Goal: Check status: Check status

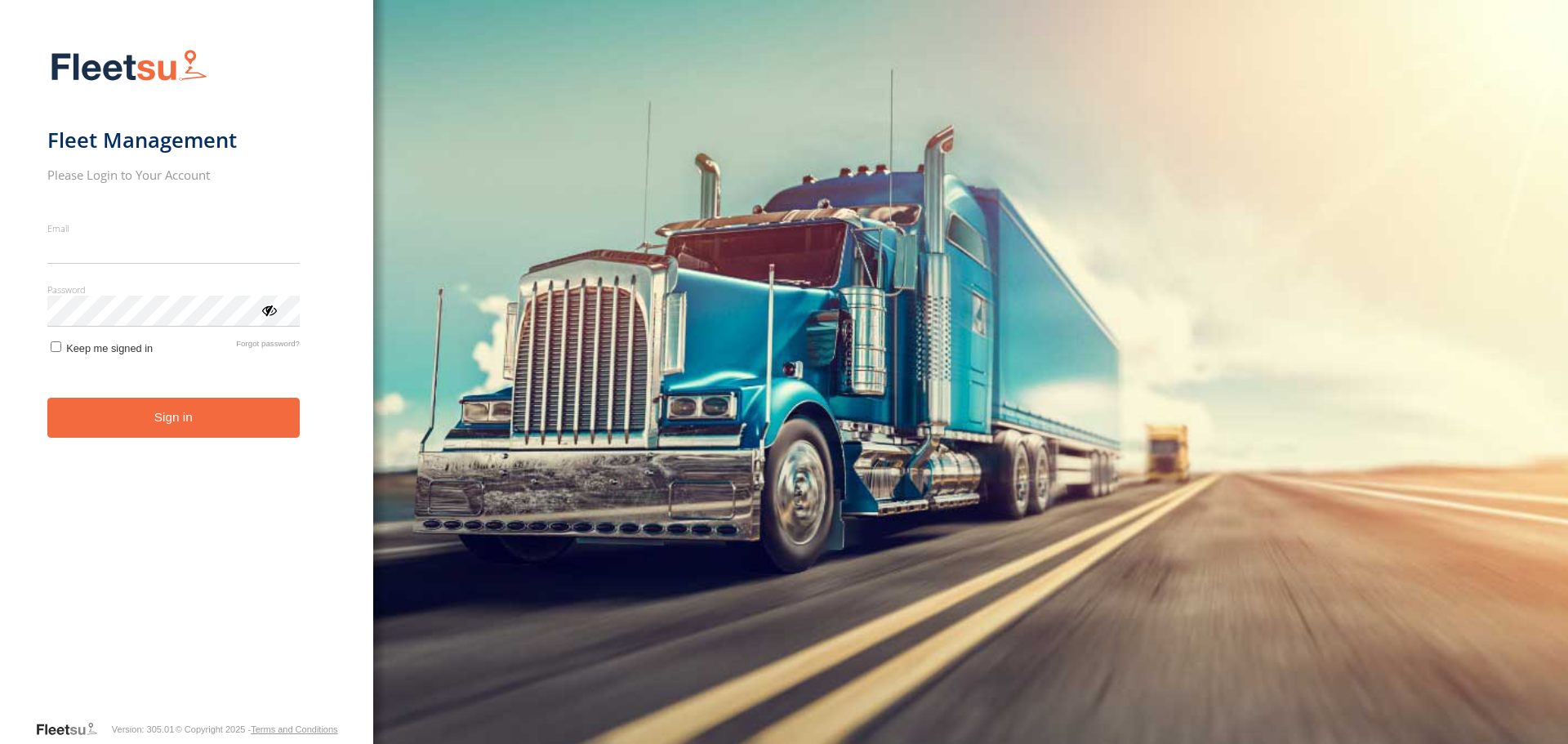
type input "**********"
click at [181, 436] on button "Sign in" at bounding box center [173, 417] width 252 height 40
click at [192, 417] on button "Sign in" at bounding box center [173, 417] width 252 height 40
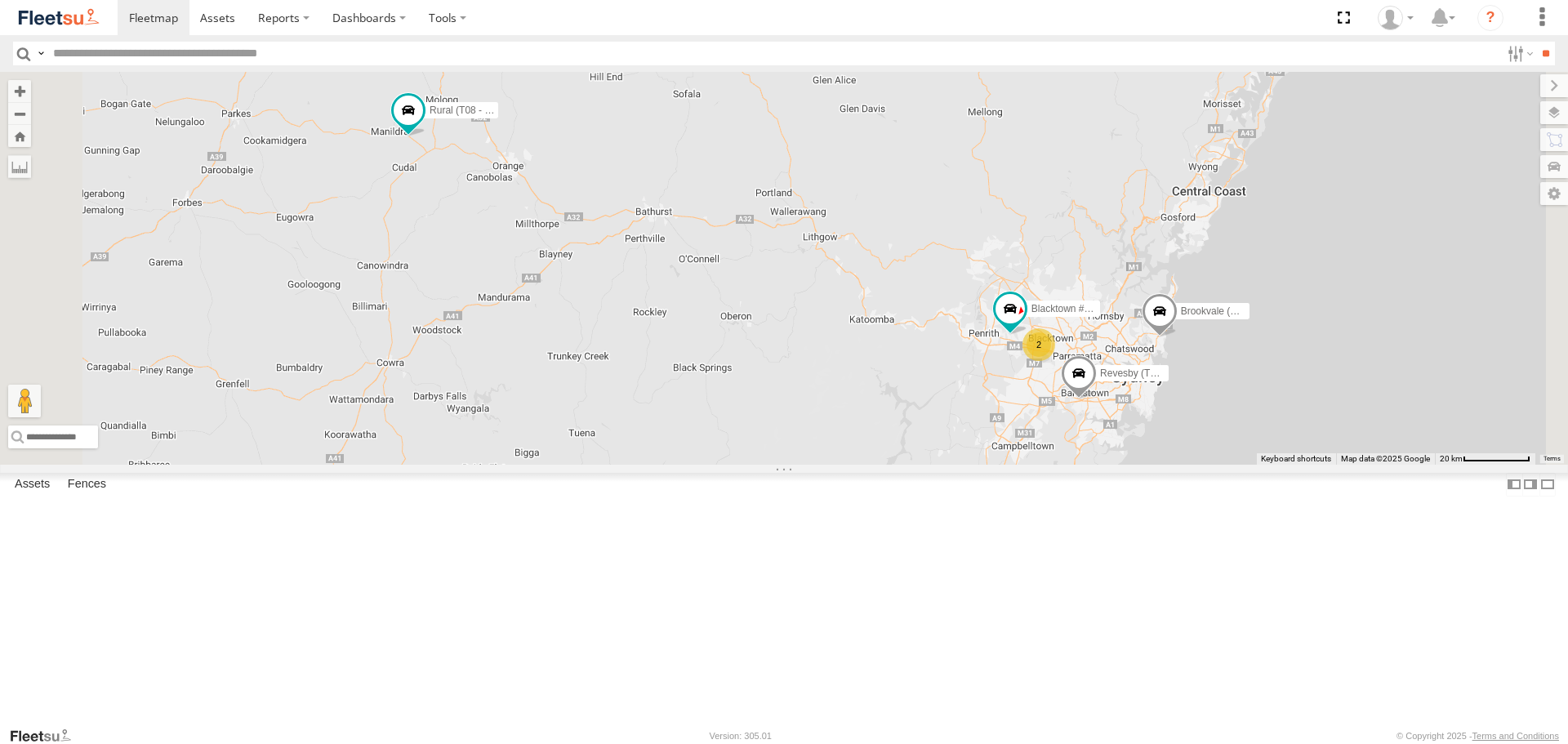
click at [0, 0] on div "Rural (T08 - Matt)" at bounding box center [0, 0] width 0 height 0
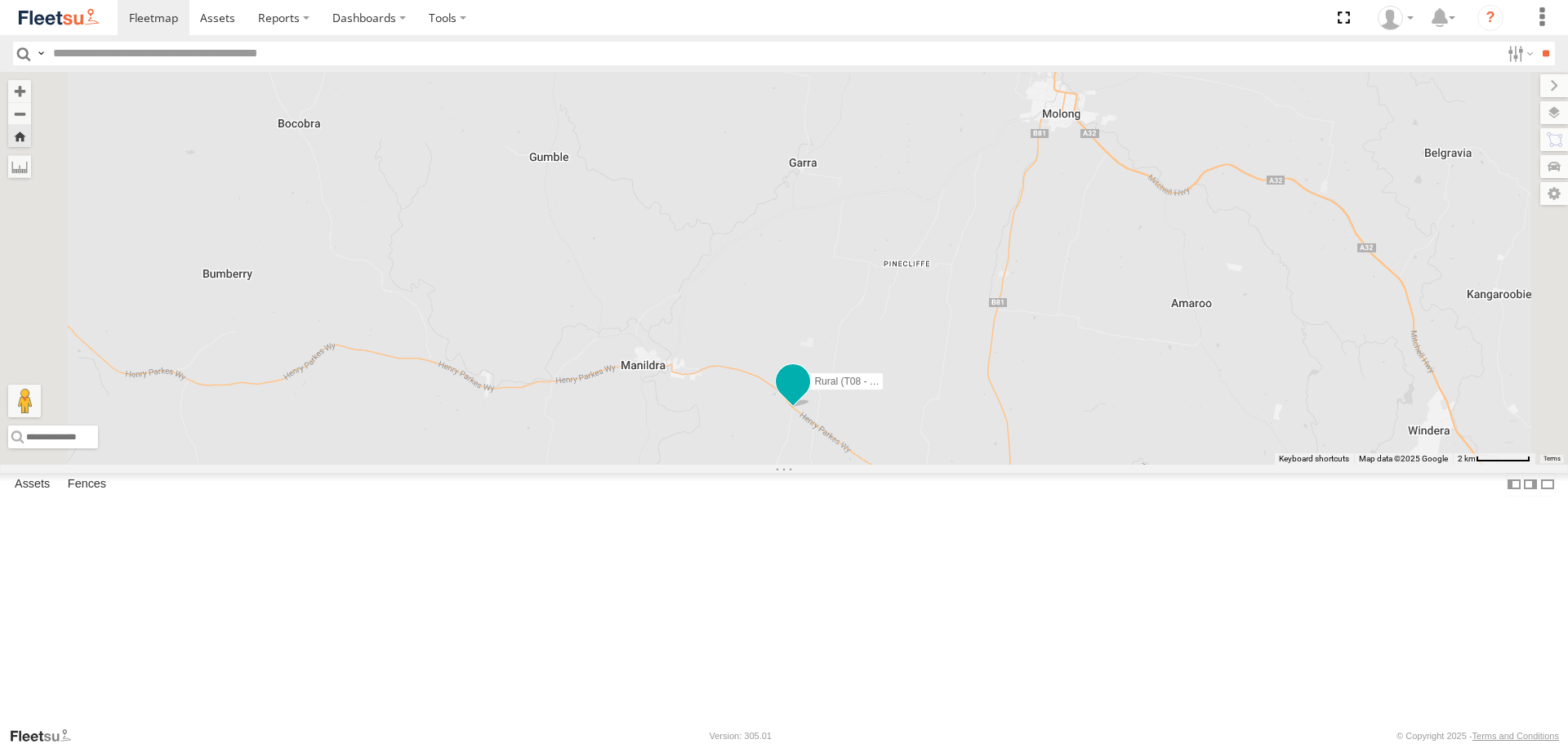
click at [808, 396] on span at bounding box center [793, 382] width 29 height 29
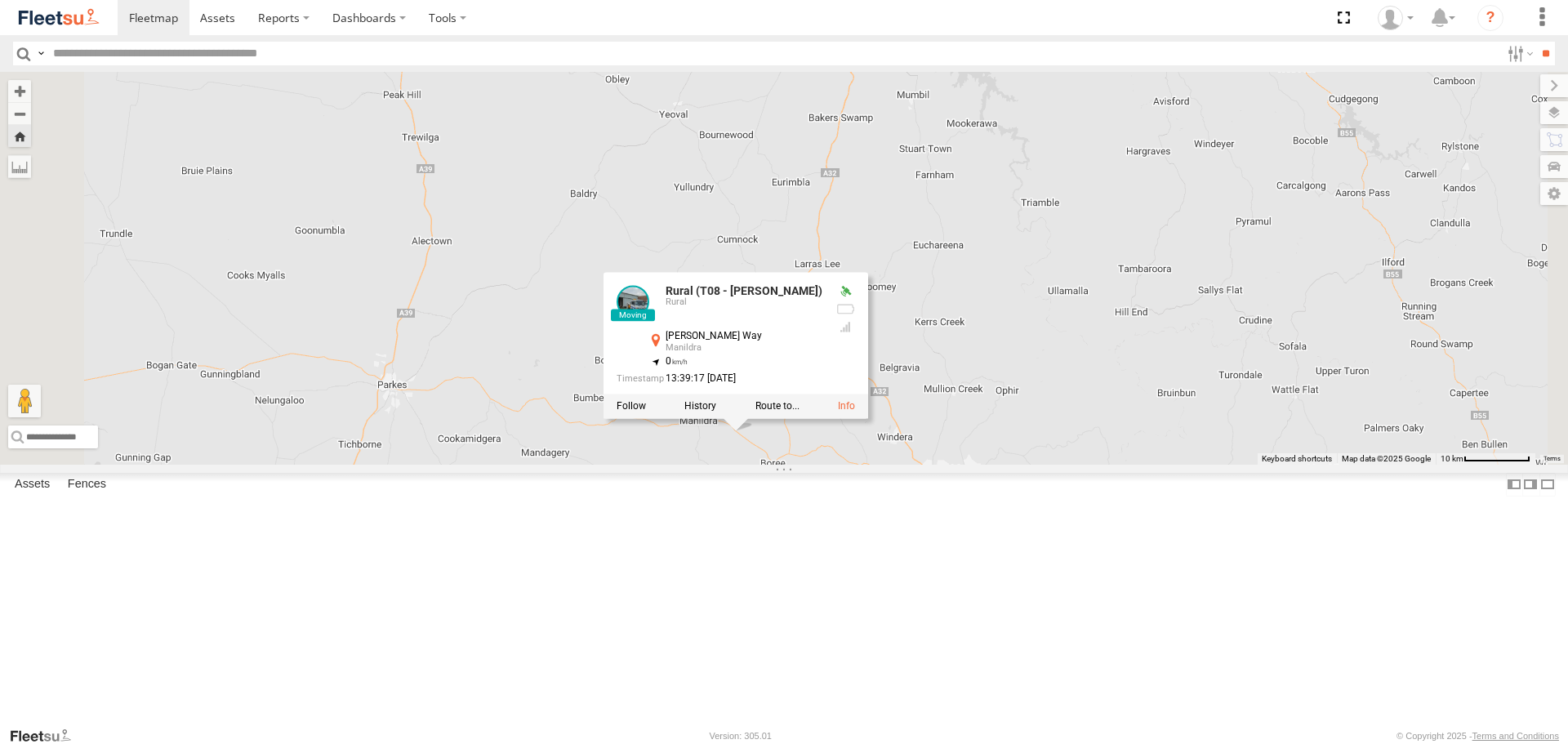
click at [787, 447] on div "Rural (T08 - Matt) Rural (T08 - Matt) Rural Henry Parkes Way Manildra -33.20062…" at bounding box center [784, 268] width 1568 height 392
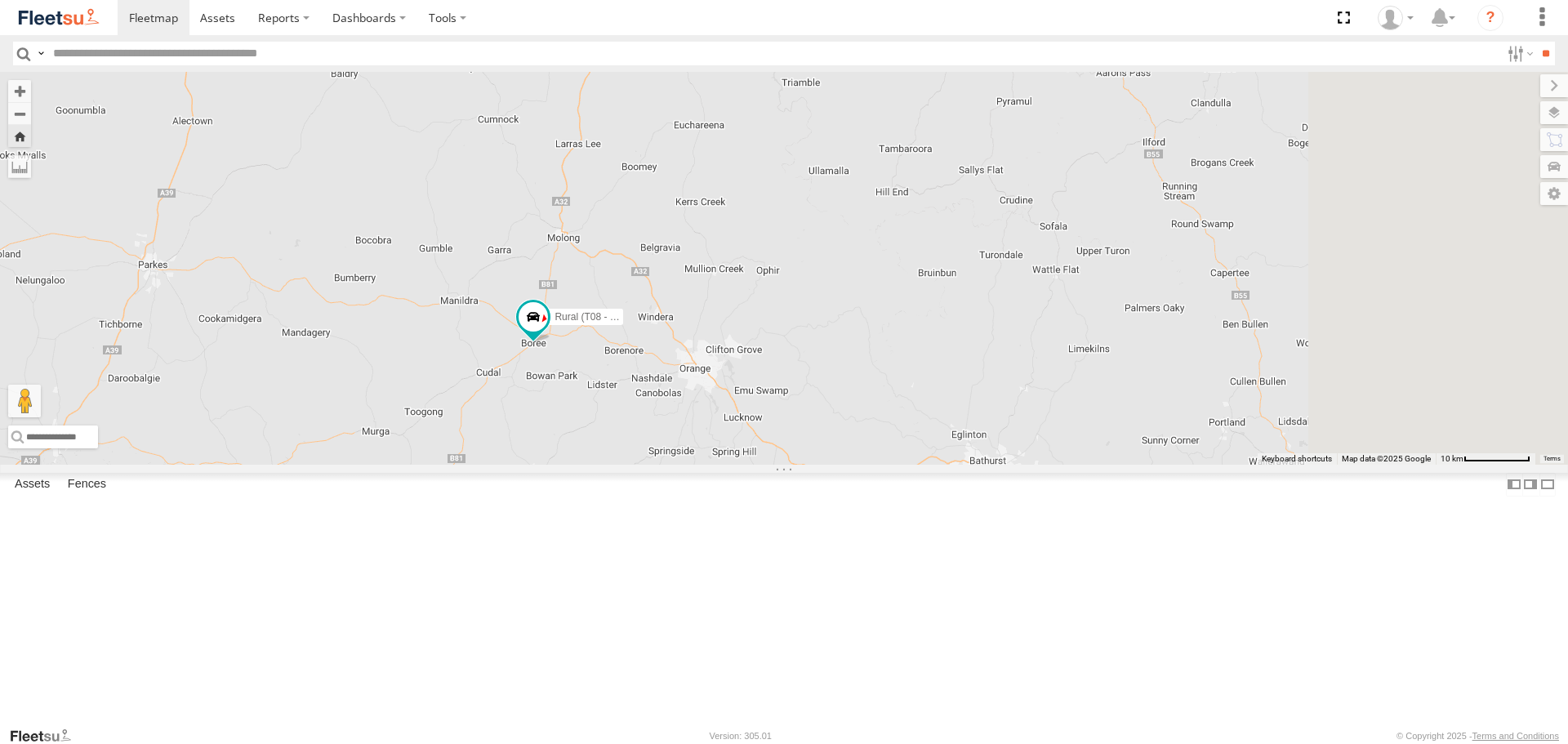
drag, startPoint x: 927, startPoint y: 596, endPoint x: 683, endPoint y: 470, distance: 274.6
click at [683, 463] on div "Rural (T08 - Matt)" at bounding box center [784, 268] width 1568 height 392
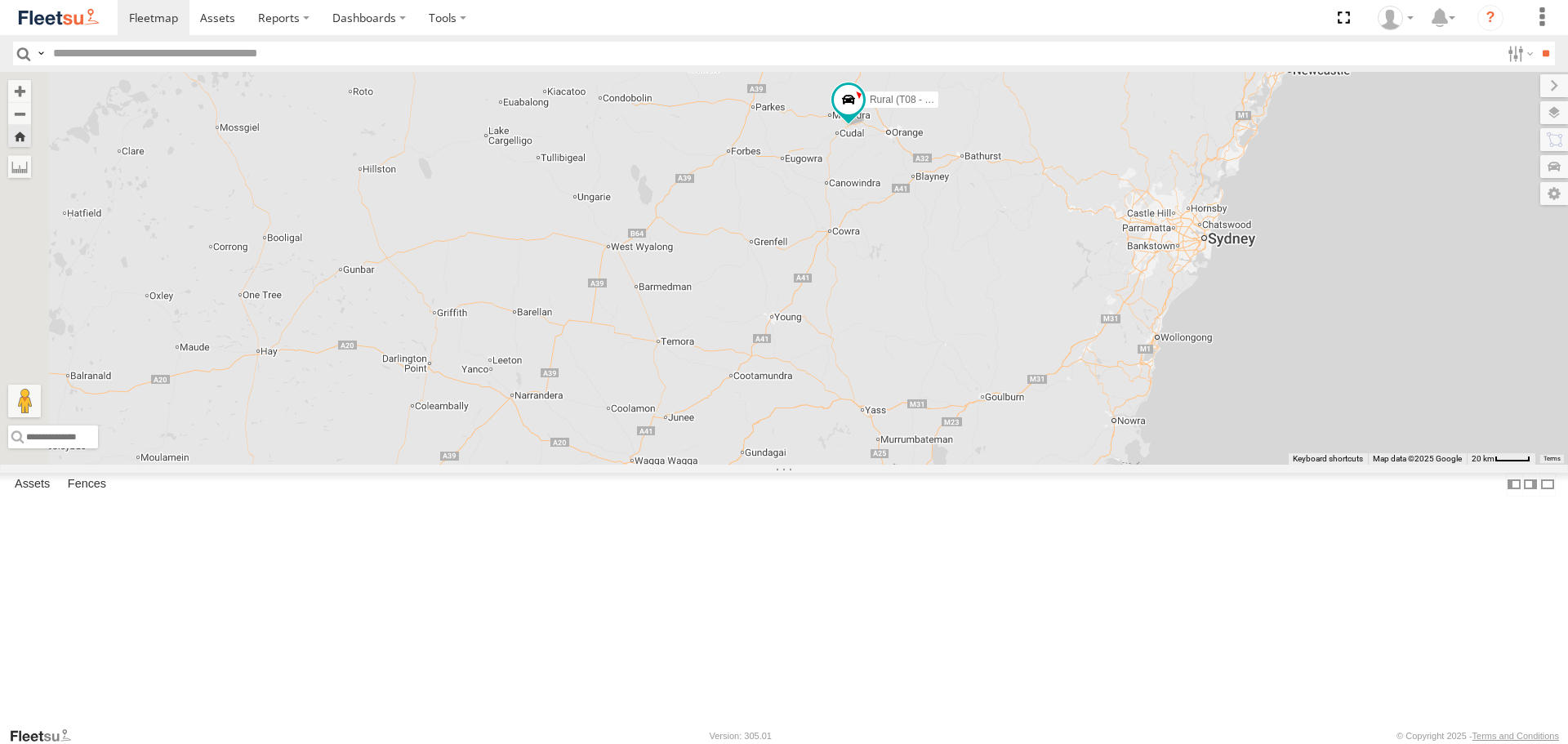
drag, startPoint x: 853, startPoint y: 598, endPoint x: 1060, endPoint y: 415, distance: 276.3
click at [1057, 419] on div "Rural (T08 - Matt)" at bounding box center [784, 268] width 1568 height 392
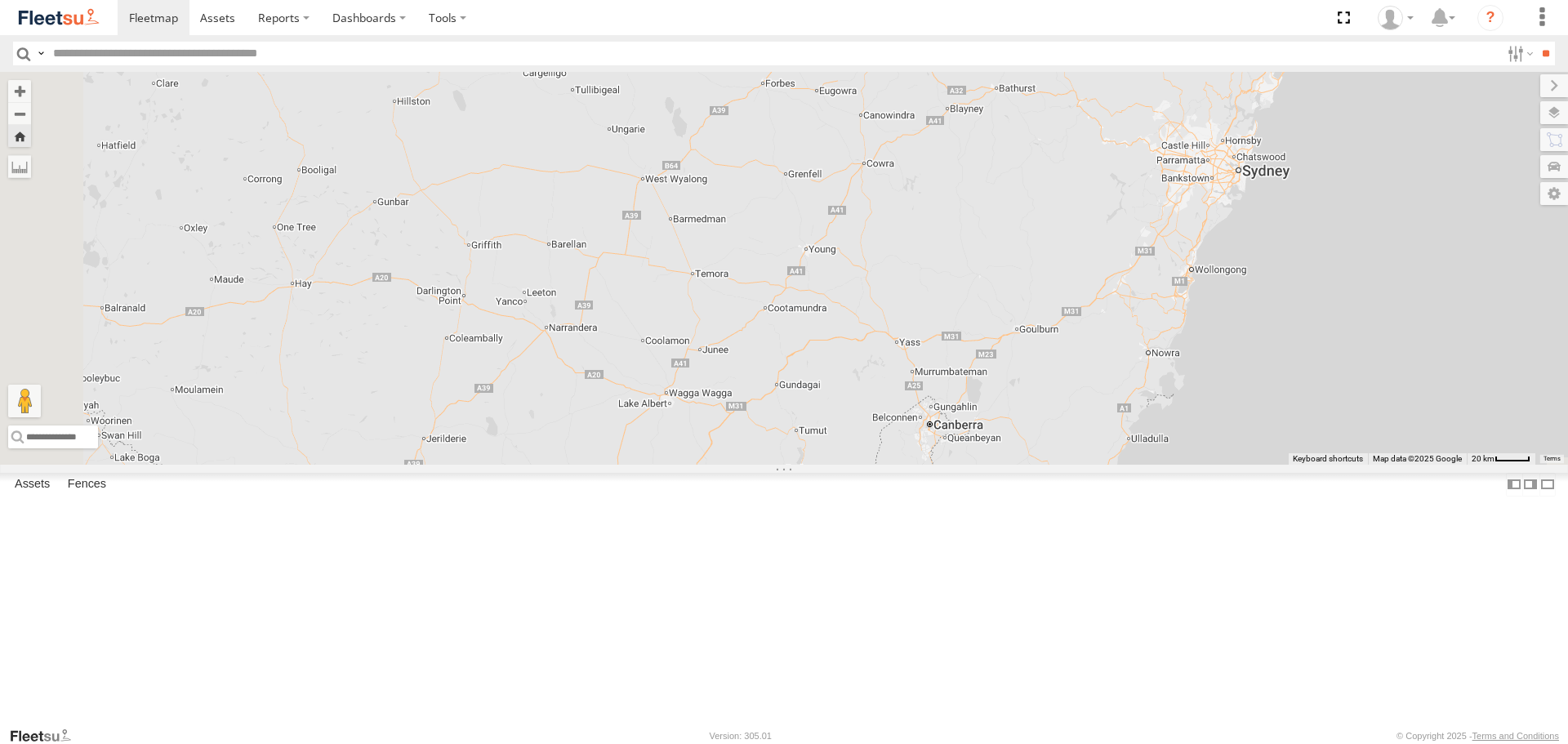
drag, startPoint x: 996, startPoint y: 557, endPoint x: 1000, endPoint y: 495, distance: 62.1
click at [1000, 463] on div "Rural (T08 - Matt)" at bounding box center [784, 268] width 1568 height 392
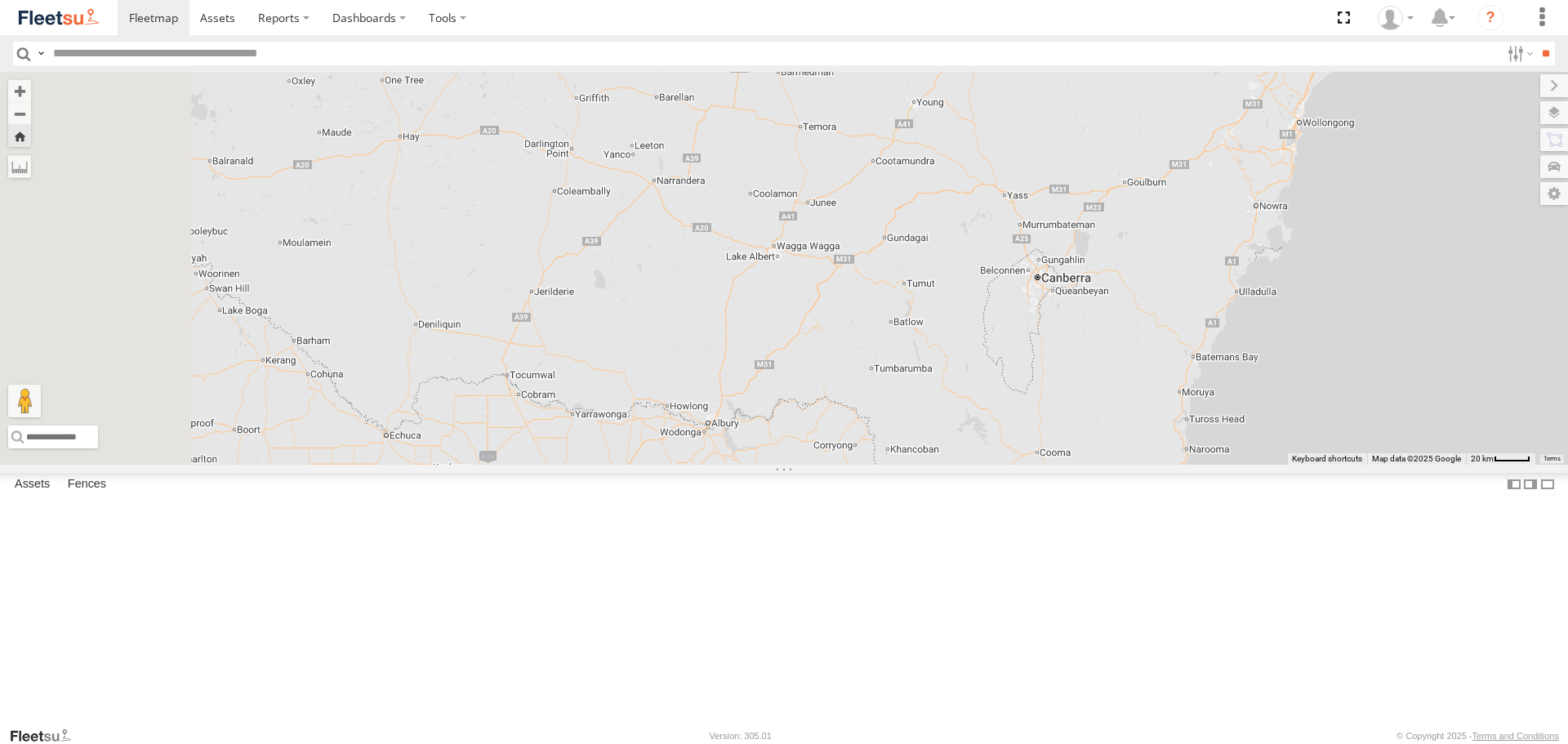
drag, startPoint x: 1055, startPoint y: 422, endPoint x: 1137, endPoint y: 366, distance: 99.3
click at [1137, 366] on div "Rural (T08 - Matt)" at bounding box center [784, 268] width 1568 height 392
drag, startPoint x: 1015, startPoint y: 558, endPoint x: 1067, endPoint y: 478, distance: 95.4
click at [1065, 463] on div "Rural (T08 - Matt)" at bounding box center [784, 268] width 1568 height 392
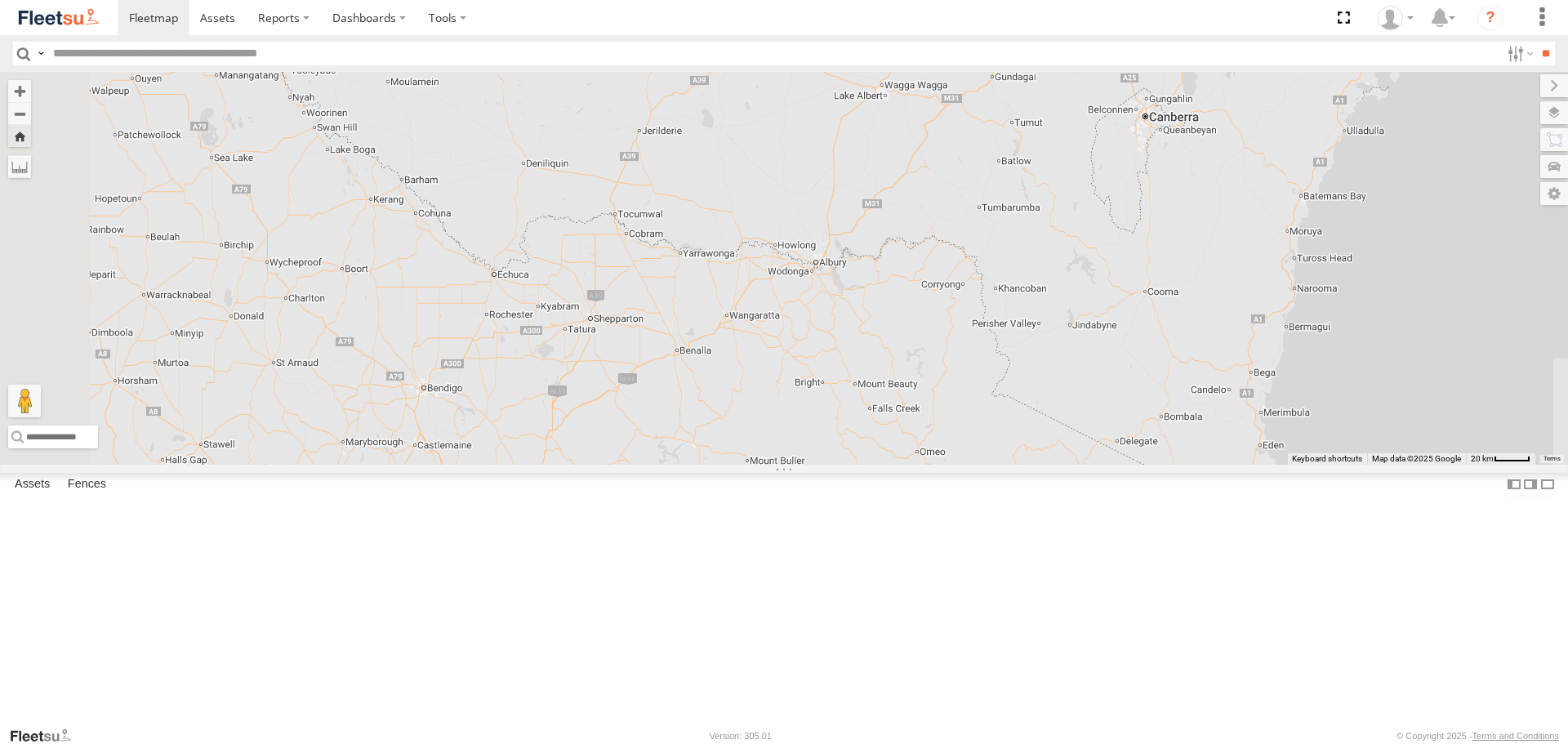
drag, startPoint x: 1035, startPoint y: 519, endPoint x: 1075, endPoint y: 463, distance: 68.8
click at [1062, 463] on div "Rural (T08 - Matt)" at bounding box center [784, 268] width 1568 height 392
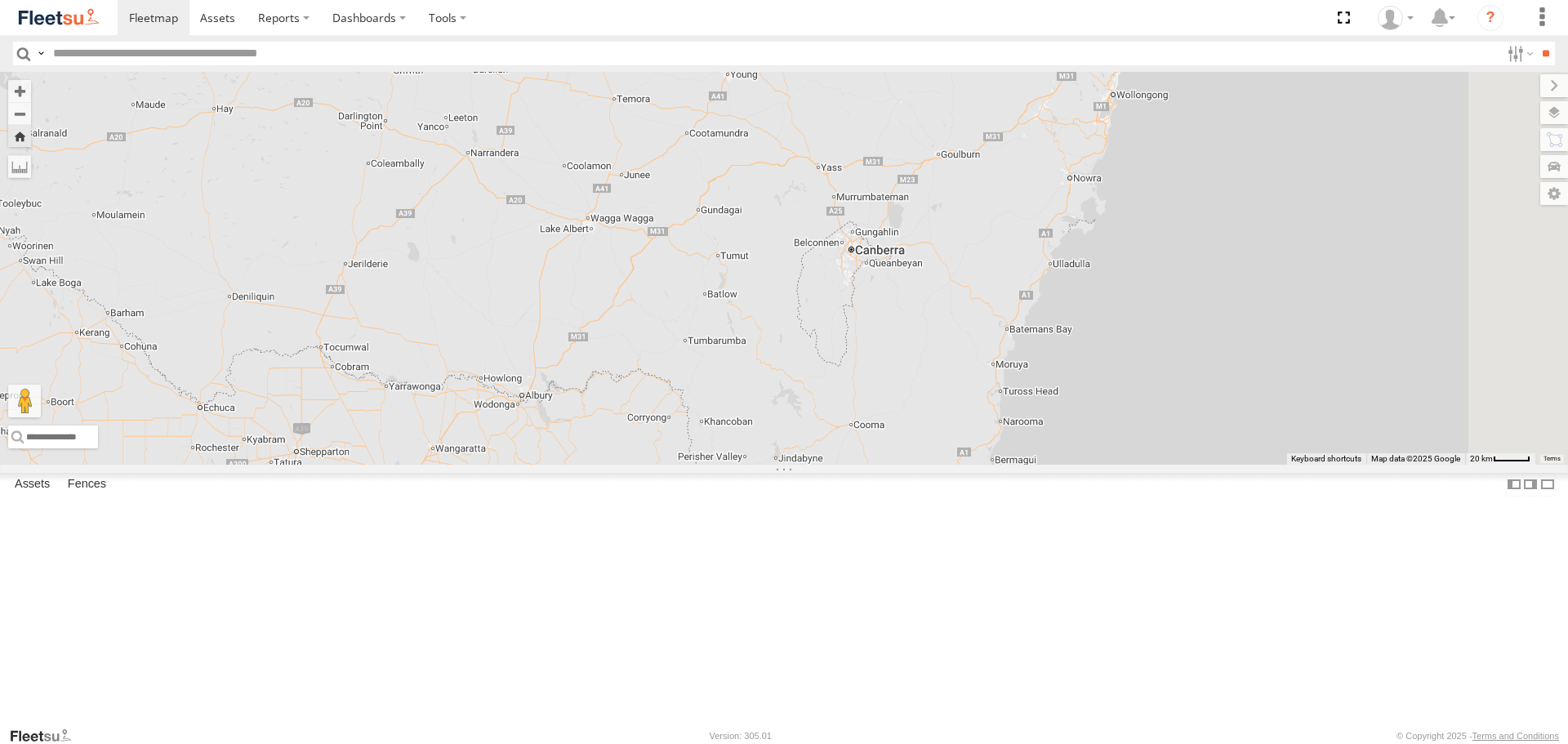
drag, startPoint x: 1110, startPoint y: 446, endPoint x: 730, endPoint y: 634, distance: 424.0
click at [729, 463] on div "Rural (T08 - Matt)" at bounding box center [784, 268] width 1568 height 392
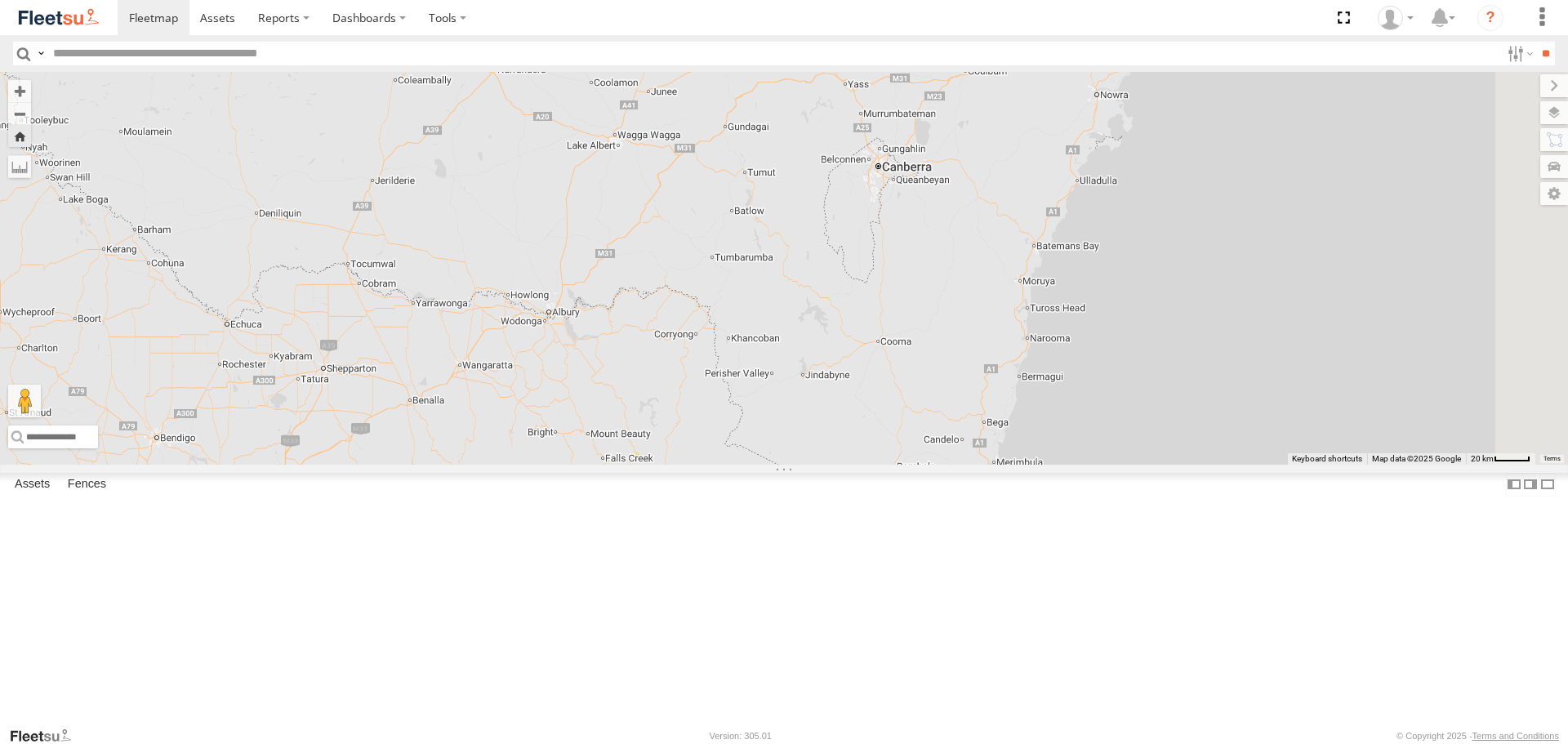
drag, startPoint x: 798, startPoint y: 578, endPoint x: 882, endPoint y: 512, distance: 106.8
click at [841, 463] on div "Rural (T08 - Matt)" at bounding box center [784, 268] width 1568 height 392
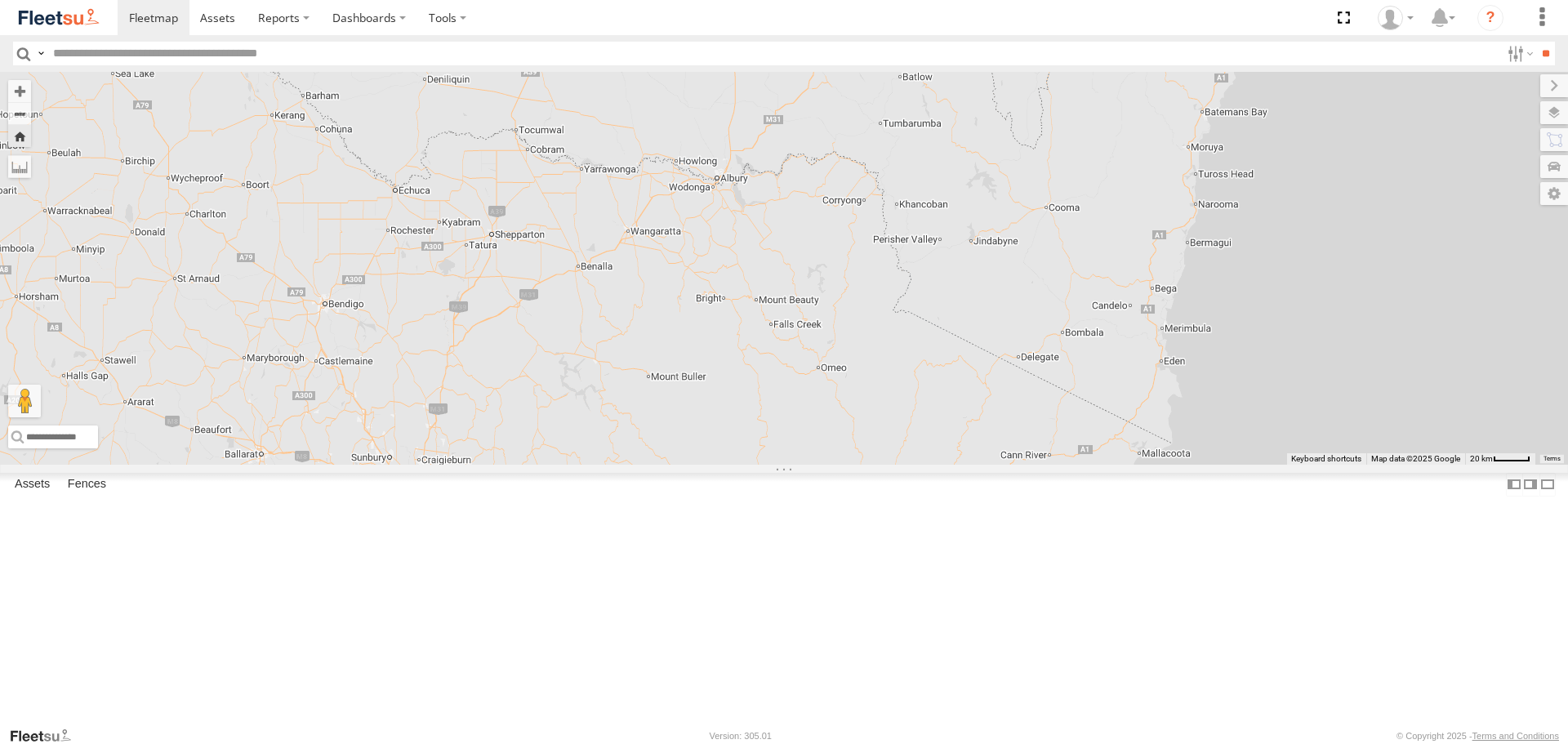
drag, startPoint x: 877, startPoint y: 522, endPoint x: 880, endPoint y: 459, distance: 63.1
click at [879, 463] on div "Rural (T08 - Matt)" at bounding box center [784, 268] width 1568 height 392
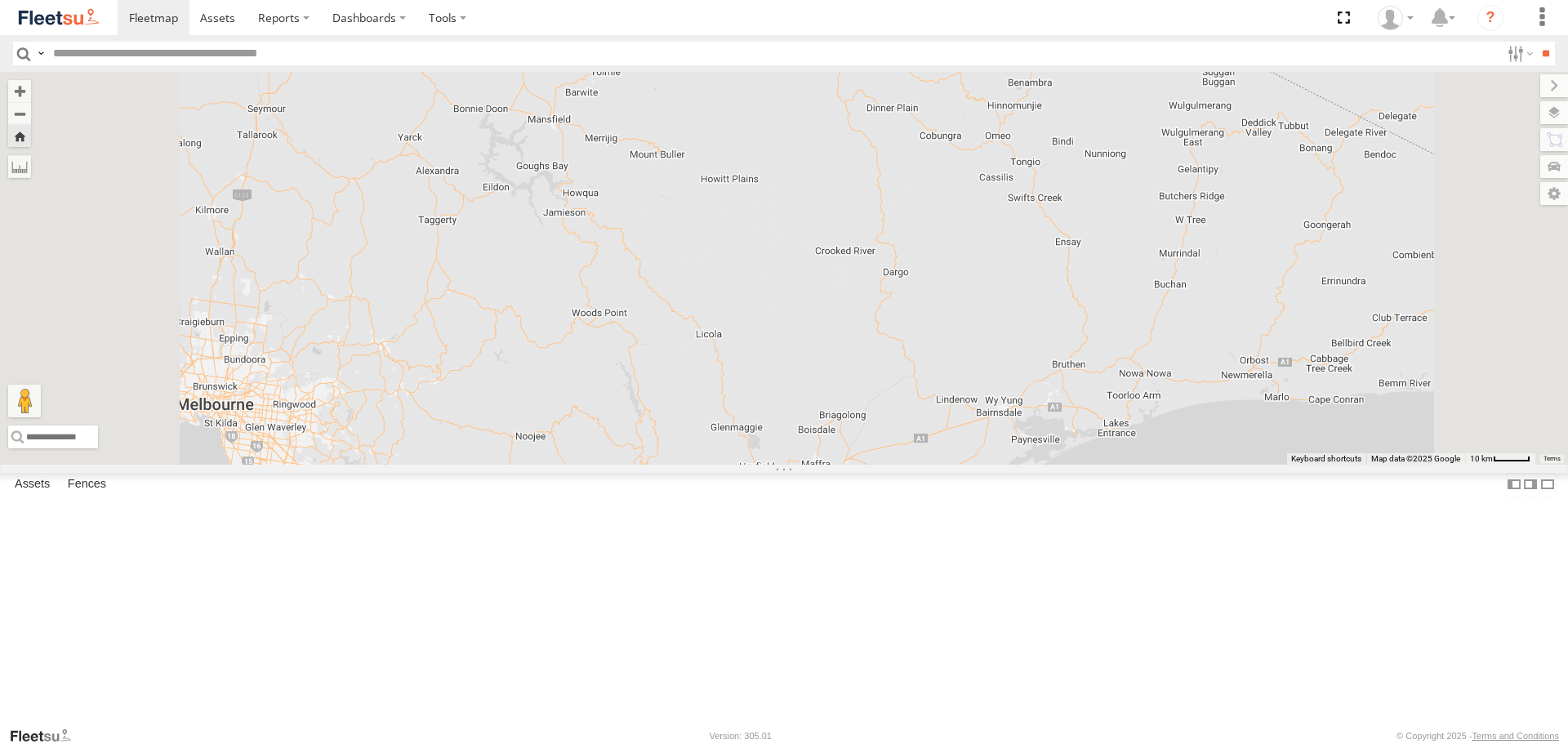
drag, startPoint x: 796, startPoint y: 464, endPoint x: 951, endPoint y: 359, distance: 187.2
click at [880, 409] on div "Rural (T08 - Matt)" at bounding box center [784, 268] width 1568 height 392
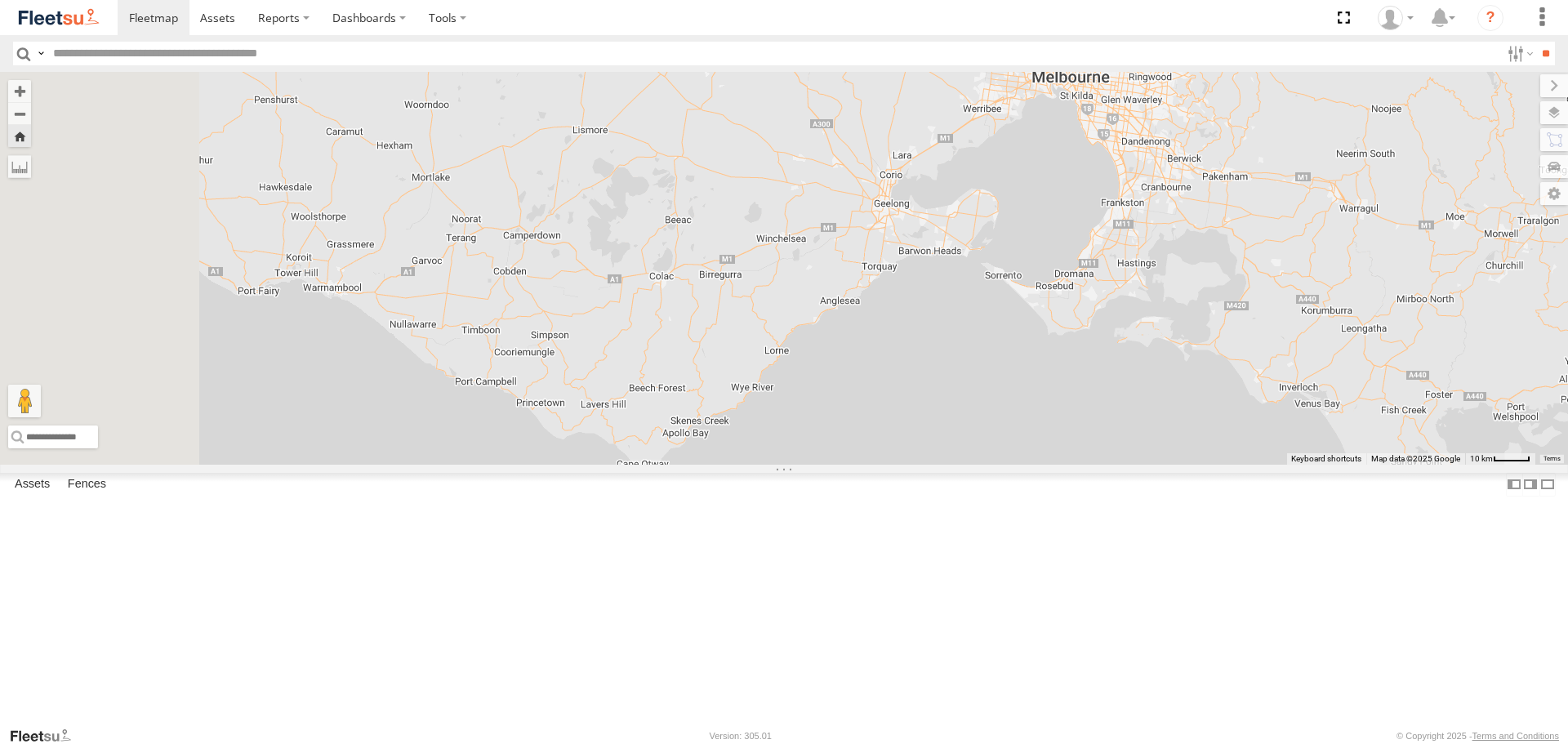
drag, startPoint x: 612, startPoint y: 471, endPoint x: 1094, endPoint y: 377, distance: 491.1
click at [1094, 377] on div "Rural (T08 - Matt)" at bounding box center [784, 268] width 1568 height 392
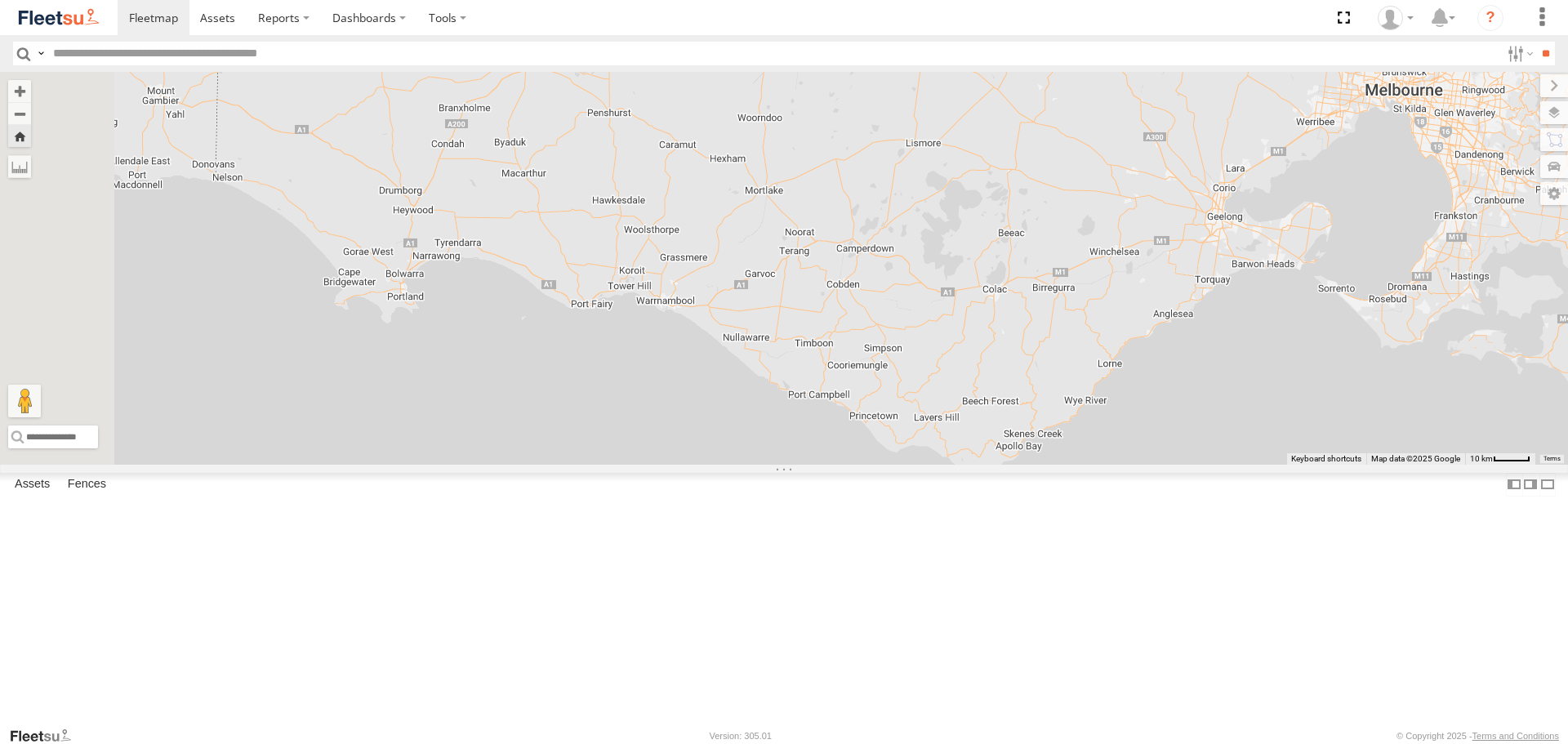
drag, startPoint x: 596, startPoint y: 475, endPoint x: 935, endPoint y: 486, distance: 339.2
click at [935, 463] on div "Rural (T08 - Matt)" at bounding box center [784, 268] width 1568 height 392
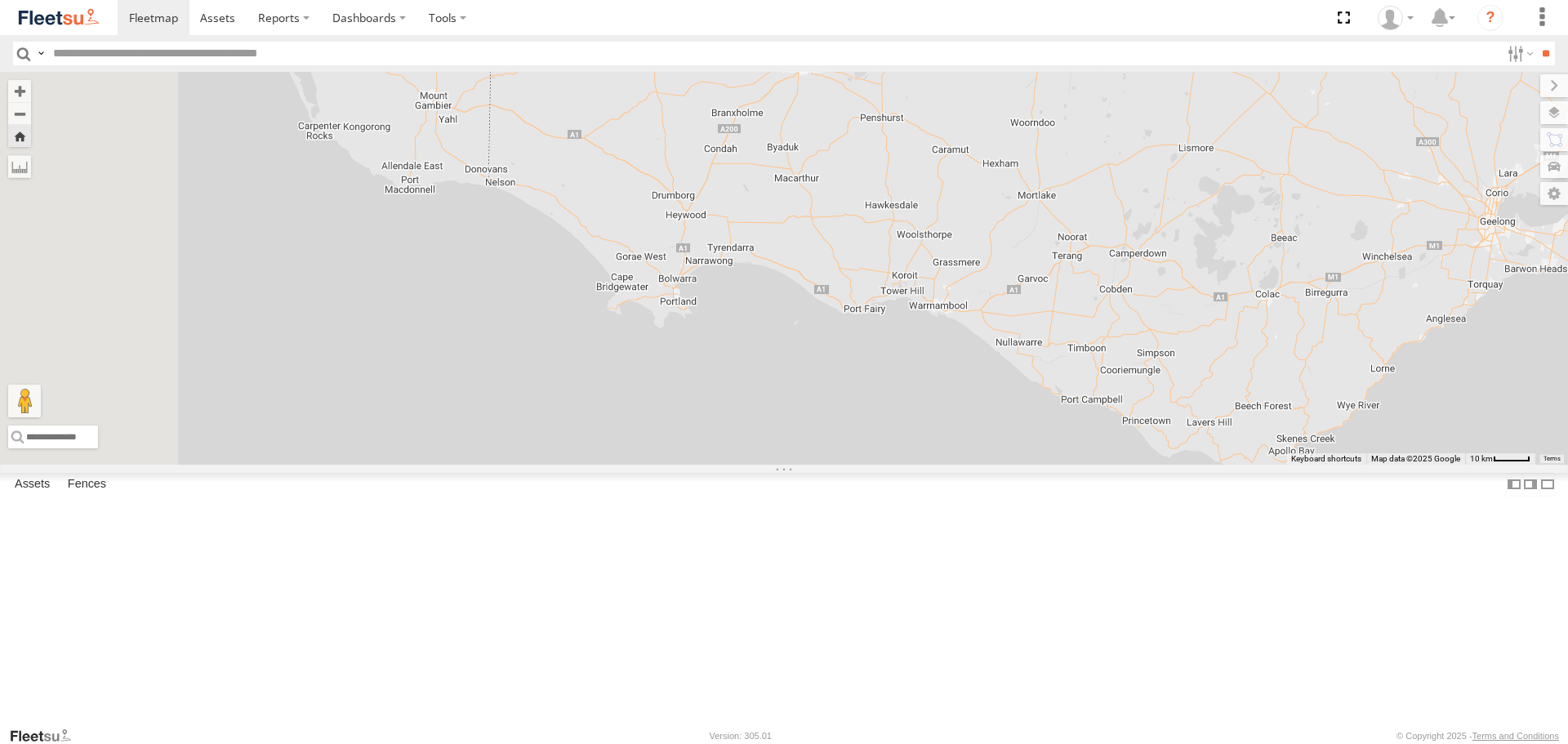
drag, startPoint x: 869, startPoint y: 490, endPoint x: 1149, endPoint y: 497, distance: 280.1
click at [1149, 463] on div "Rural (T08 - Matt)" at bounding box center [784, 268] width 1568 height 392
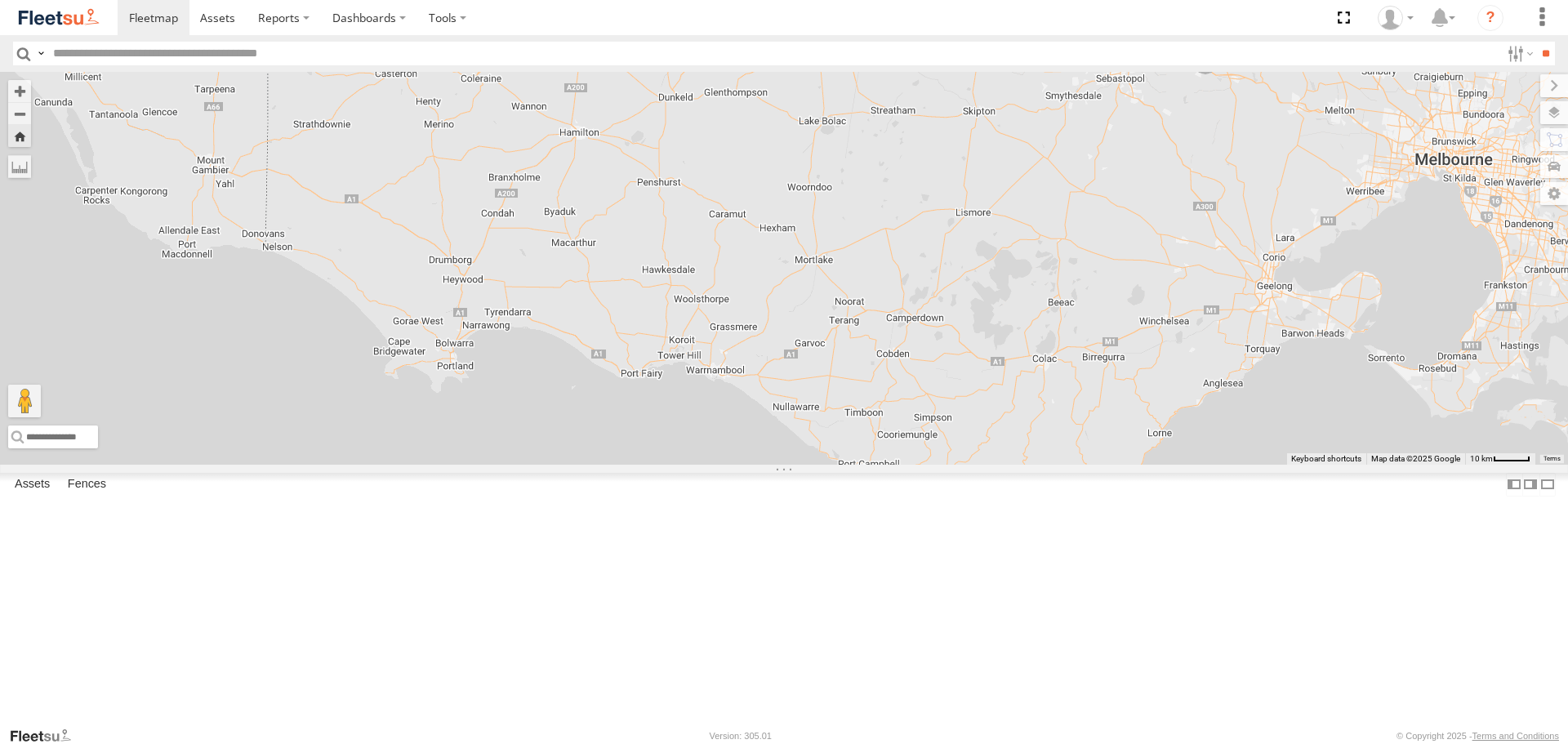
drag, startPoint x: 1073, startPoint y: 499, endPoint x: 841, endPoint y: 553, distance: 238.2
click at [840, 463] on div "Rural (T08 - Matt)" at bounding box center [784, 268] width 1568 height 392
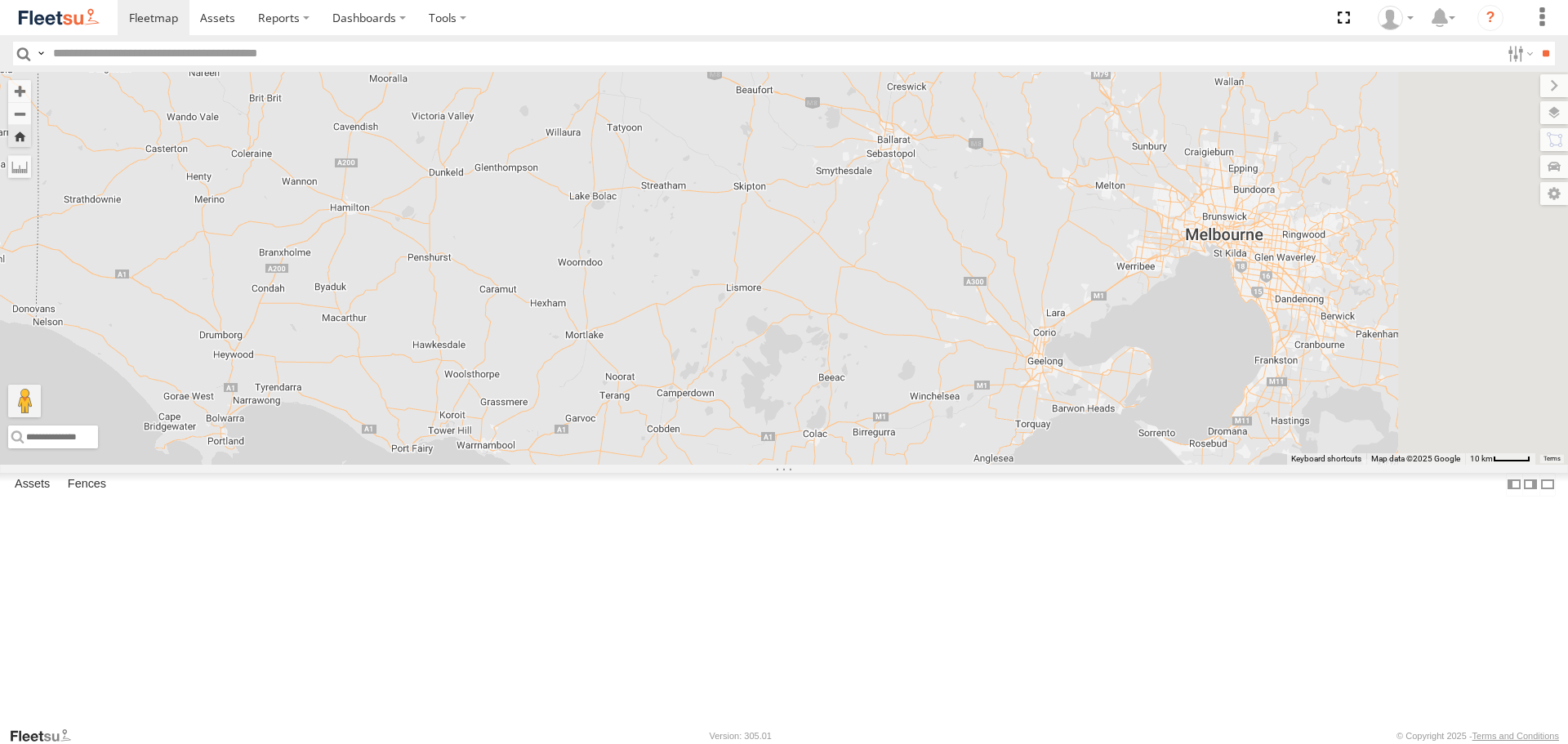
drag, startPoint x: 1160, startPoint y: 403, endPoint x: 902, endPoint y: 480, distance: 269.2
click at [902, 463] on div "Rural (T08 - Matt)" at bounding box center [784, 268] width 1568 height 392
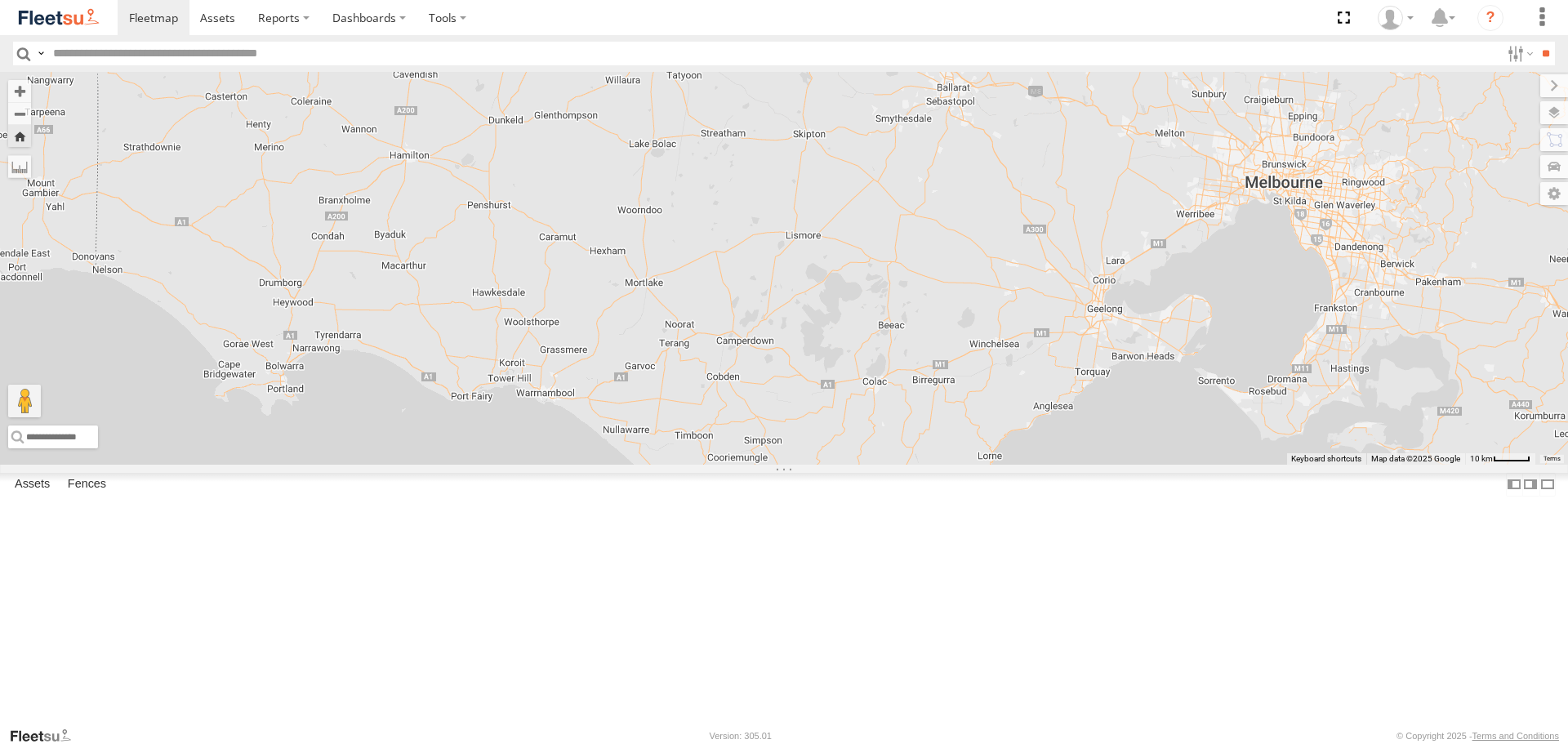
drag, startPoint x: 1002, startPoint y: 412, endPoint x: 1099, endPoint y: 356, distance: 112.0
click at [1099, 356] on div "Rural (T08 - Matt)" at bounding box center [784, 268] width 1568 height 392
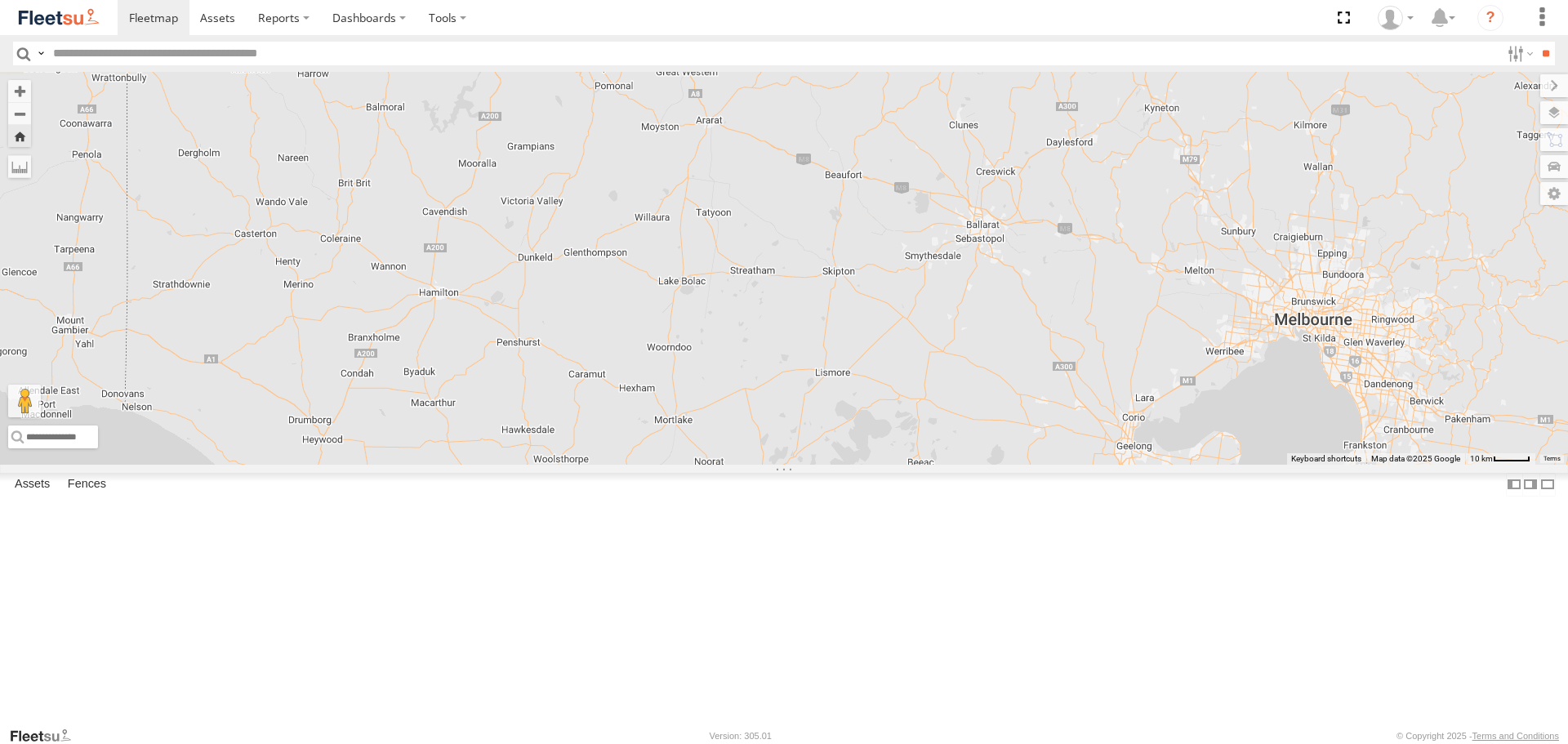
drag, startPoint x: 897, startPoint y: 353, endPoint x: 927, endPoint y: 497, distance: 147.1
click at [927, 463] on div "Rural (T08 - Matt)" at bounding box center [784, 268] width 1568 height 392
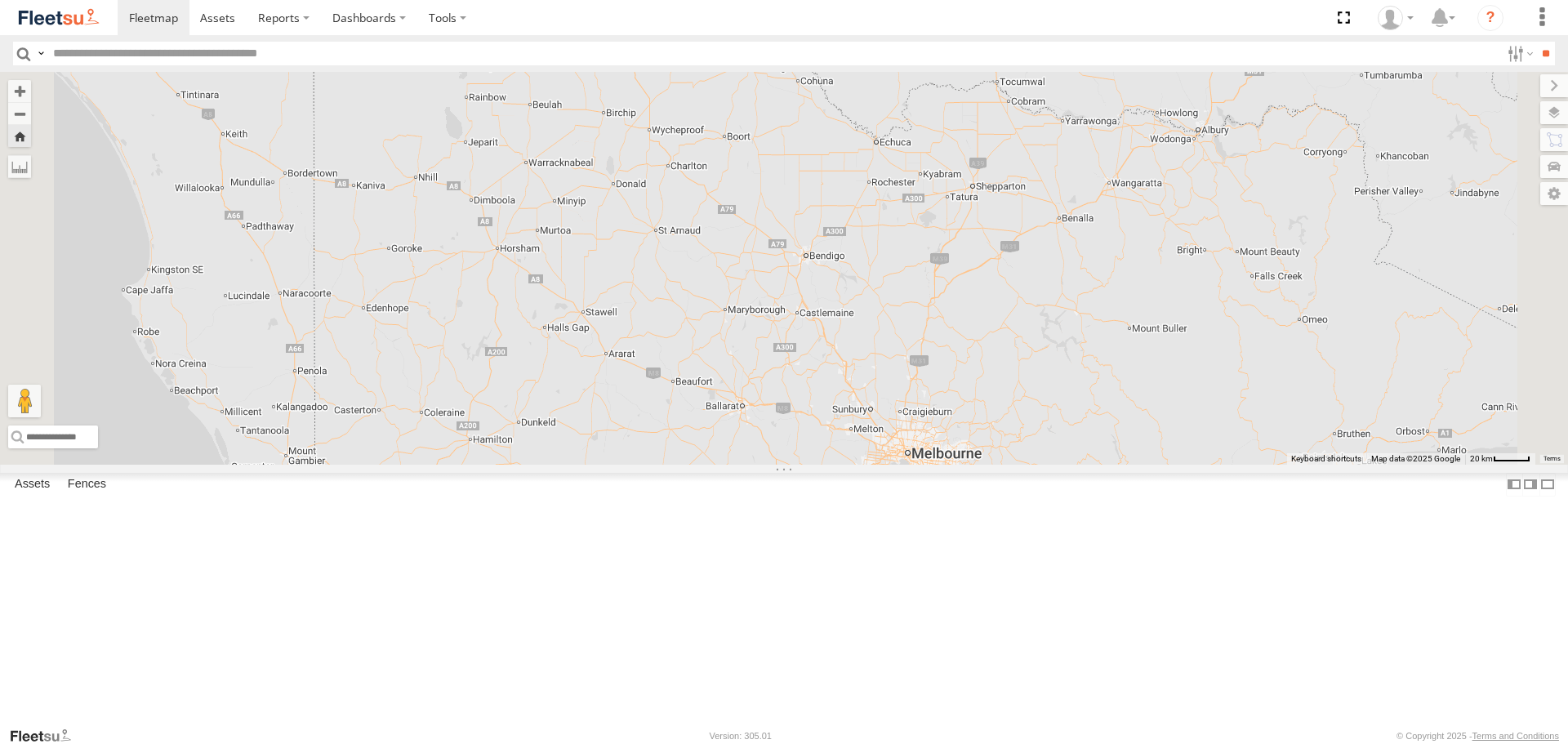
drag, startPoint x: 1002, startPoint y: 410, endPoint x: 881, endPoint y: 545, distance: 181.3
click at [881, 463] on div "Rural (T08 - Matt)" at bounding box center [784, 268] width 1568 height 392
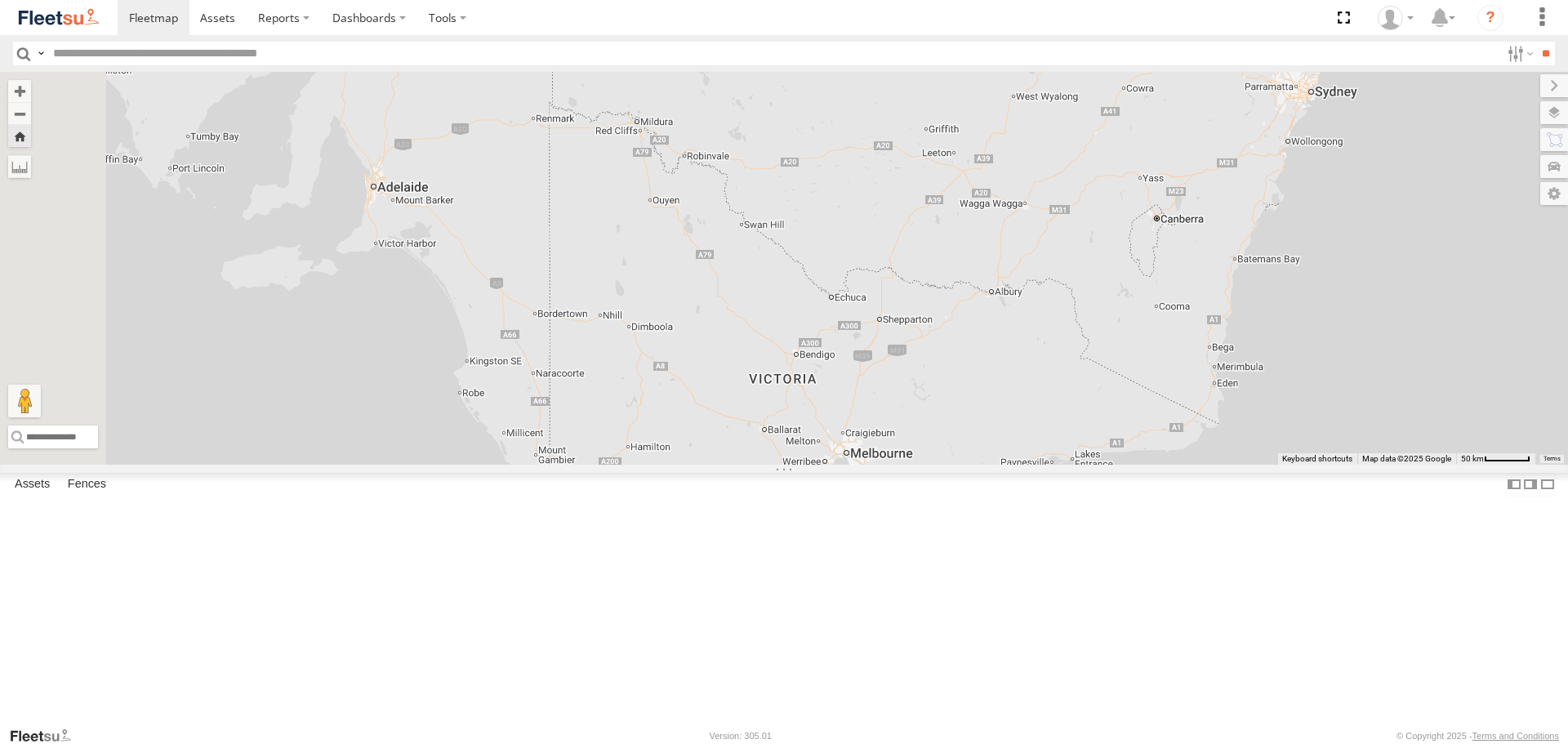
click at [0, 0] on div "Blacktown #1 (T09 - Brian)" at bounding box center [0, 0] width 0 height 0
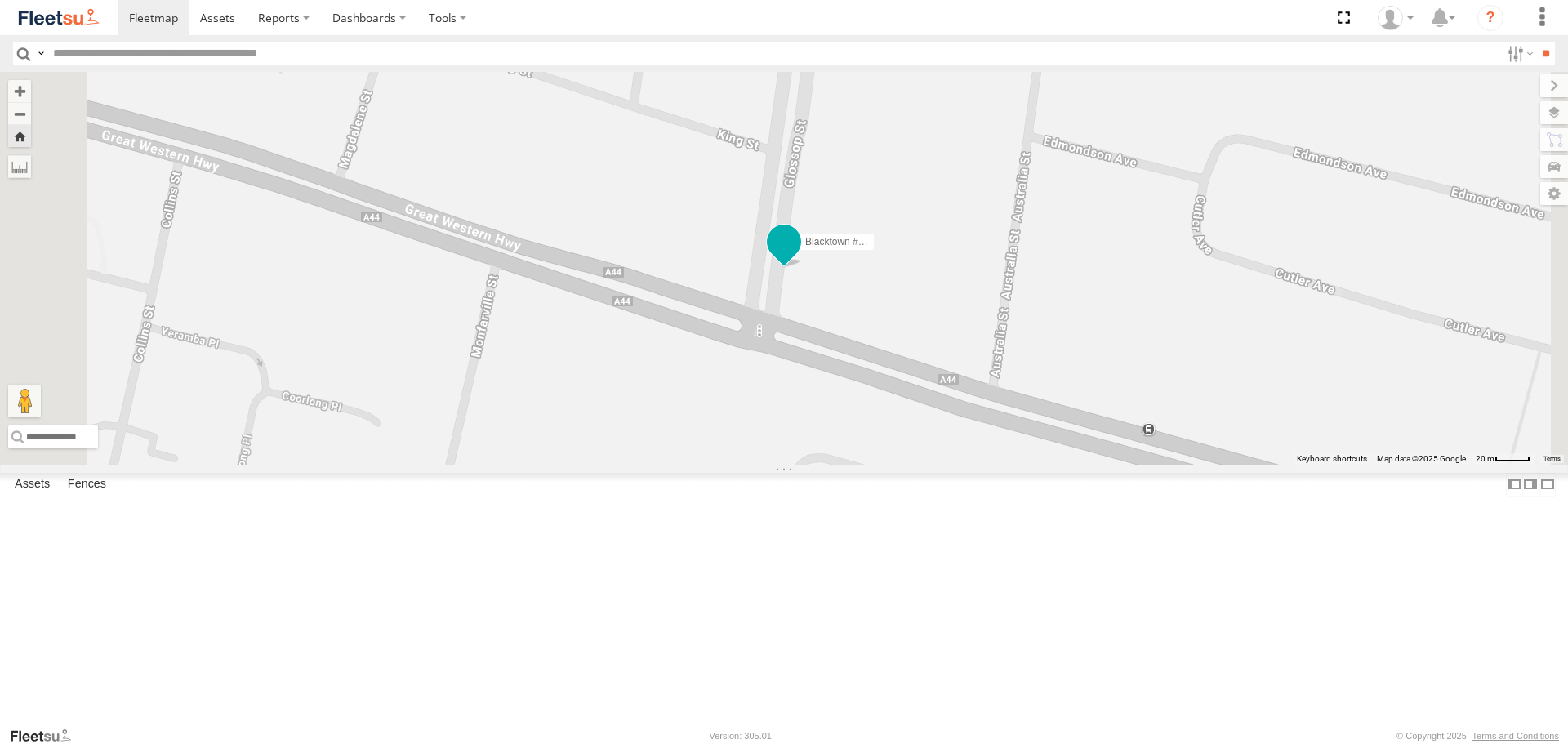
click at [799, 257] on span at bounding box center [784, 242] width 29 height 29
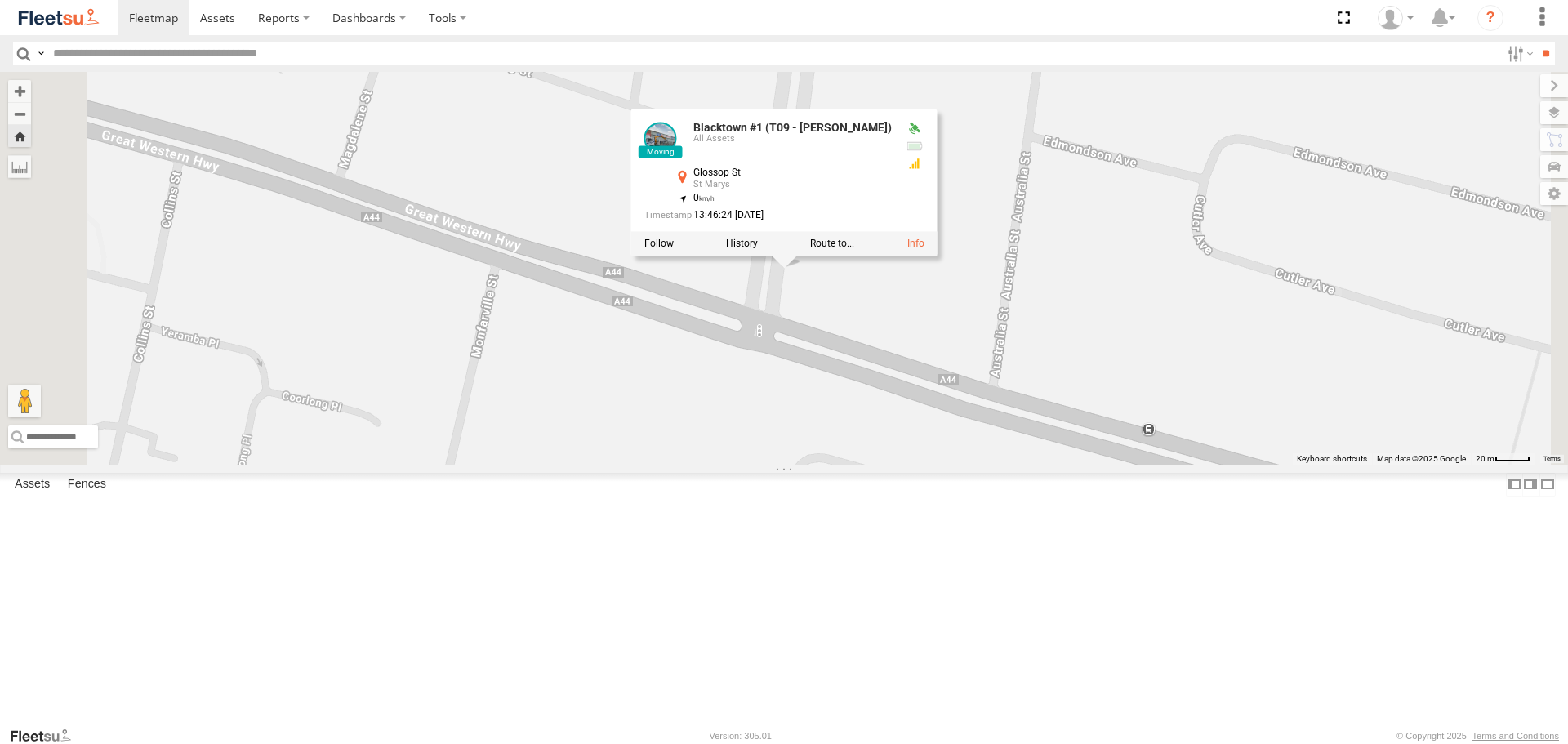
drag, startPoint x: 889, startPoint y: 448, endPoint x: 859, endPoint y: 443, distance: 30.4
click at [887, 446] on div "Blacktown #1 (T09 - Brian) Blacktown #1 (T09 - Brian) All Assets Glossop St St …" at bounding box center [784, 268] width 1568 height 392
click at [576, 442] on div "Blacktown #1 (T09 - Brian) Blacktown #1 (T09 - Brian) All Assets Glossop St St …" at bounding box center [784, 268] width 1568 height 392
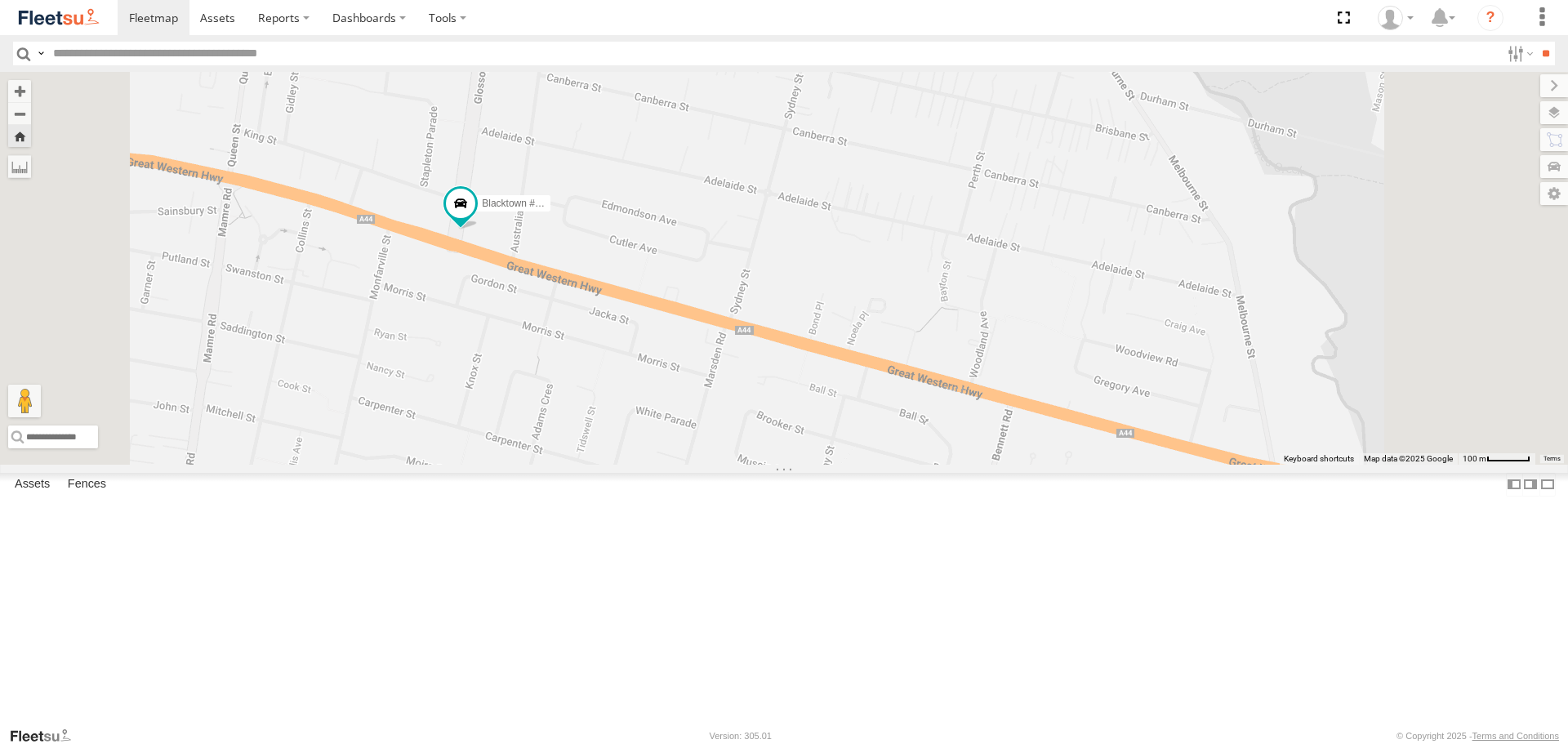
click at [0, 0] on div "Blacktown #2 (T05 - Tony)" at bounding box center [0, 0] width 0 height 0
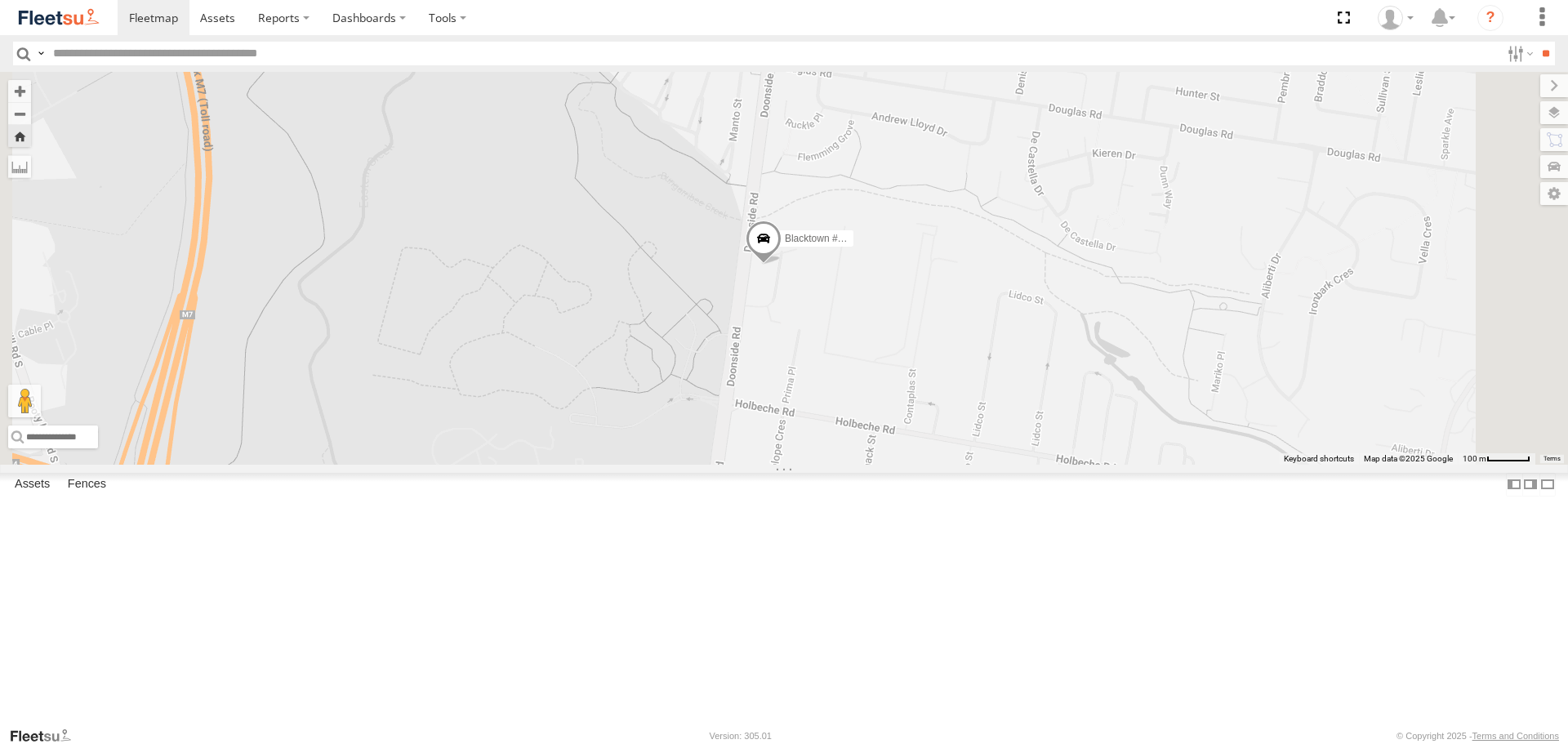
click at [0, 0] on div "SPARE (T04)" at bounding box center [0, 0] width 0 height 0
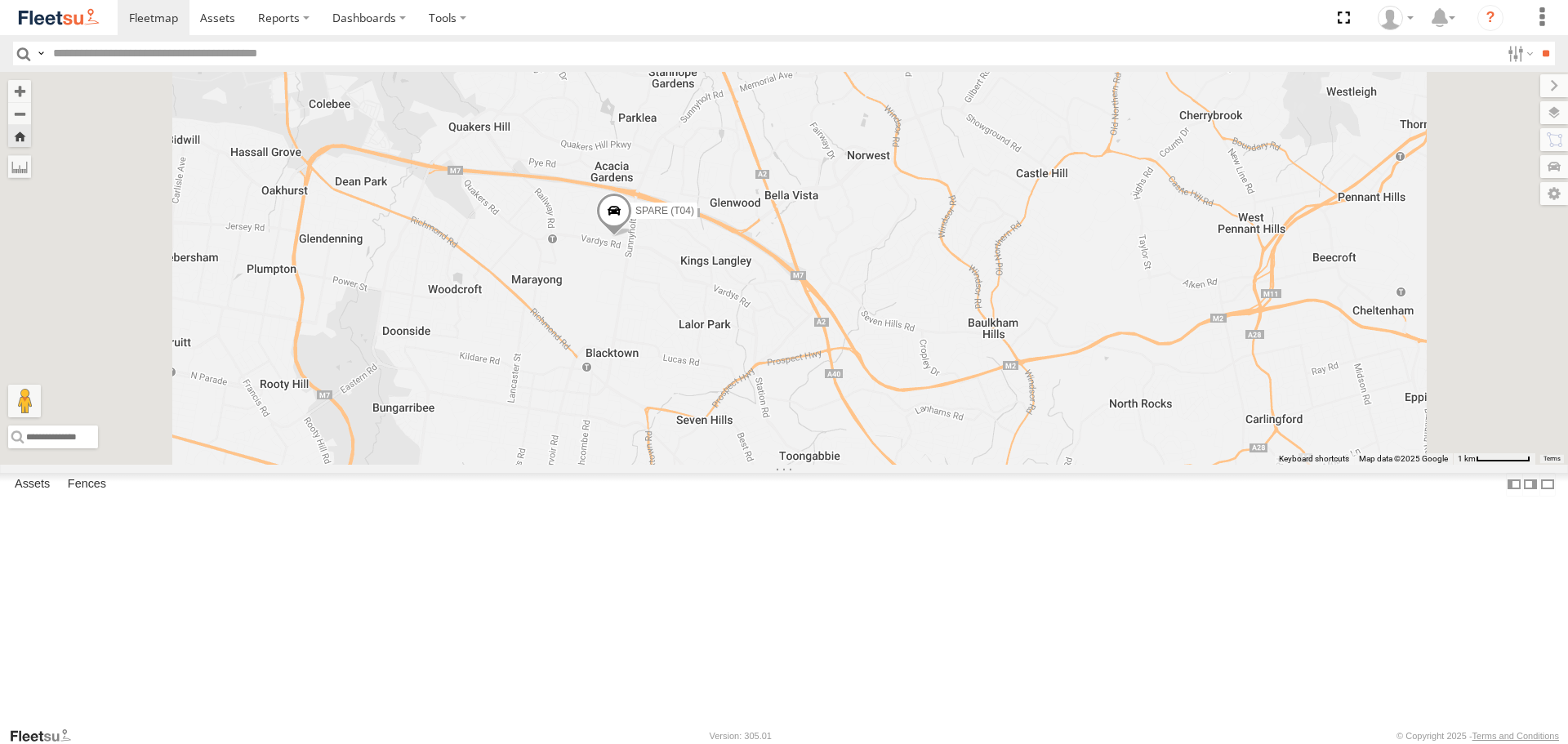
click at [0, 0] on link at bounding box center [0, 0] width 0 height 0
